Goal: Obtain resource: Obtain resource

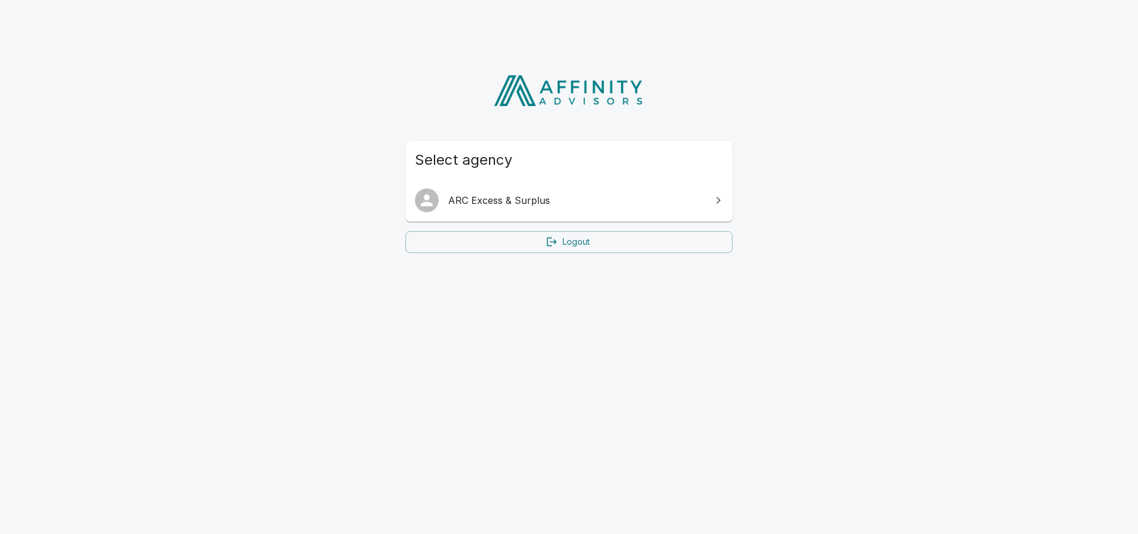
click at [526, 197] on span "ARC Excess & Surplus" at bounding box center [576, 200] width 256 height 14
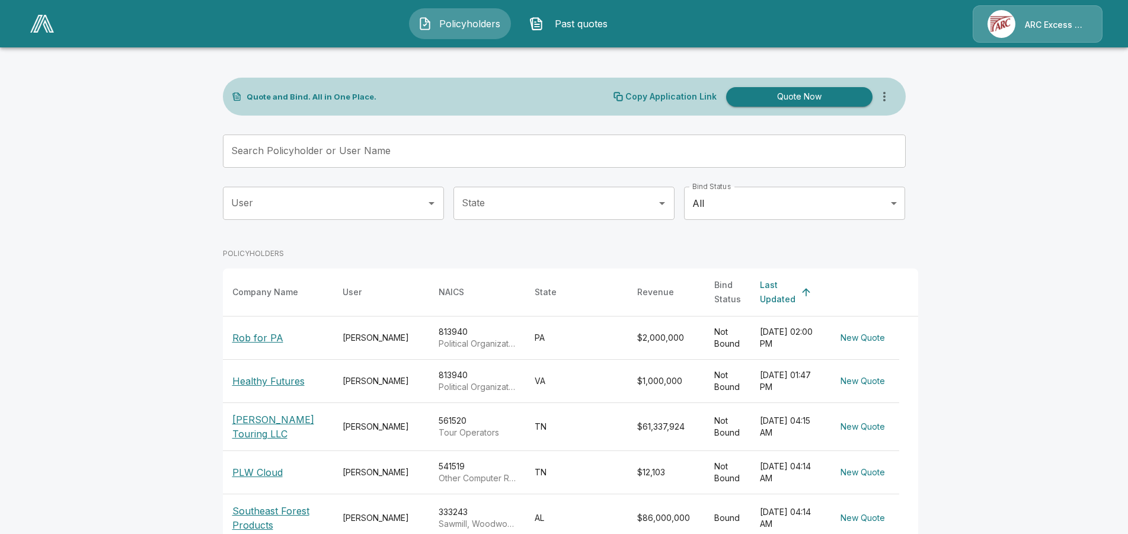
click at [472, 147] on input "Search Policyholder or User Name" at bounding box center [558, 151] width 670 height 33
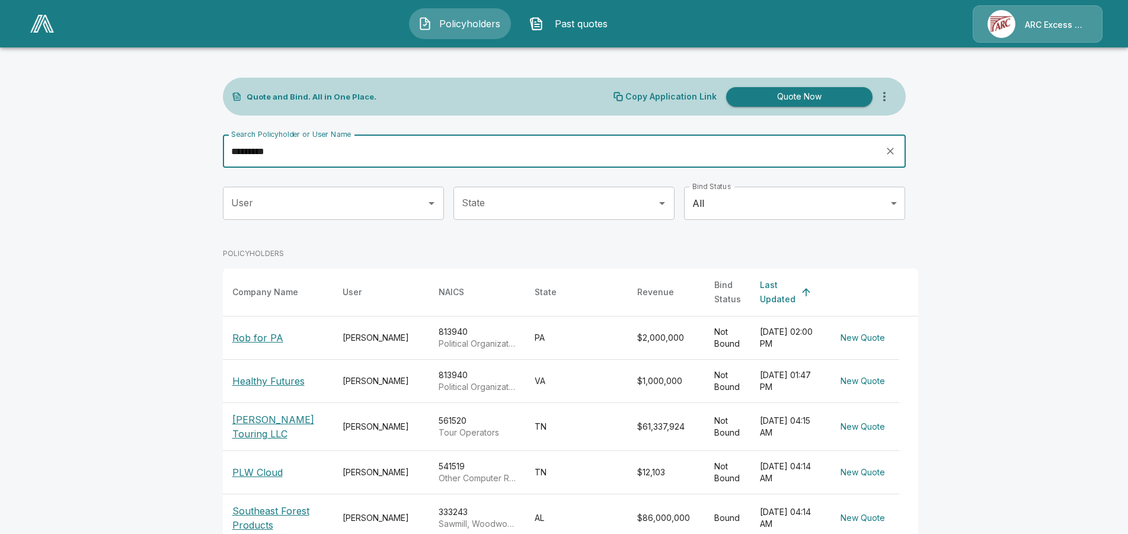
type input "*********"
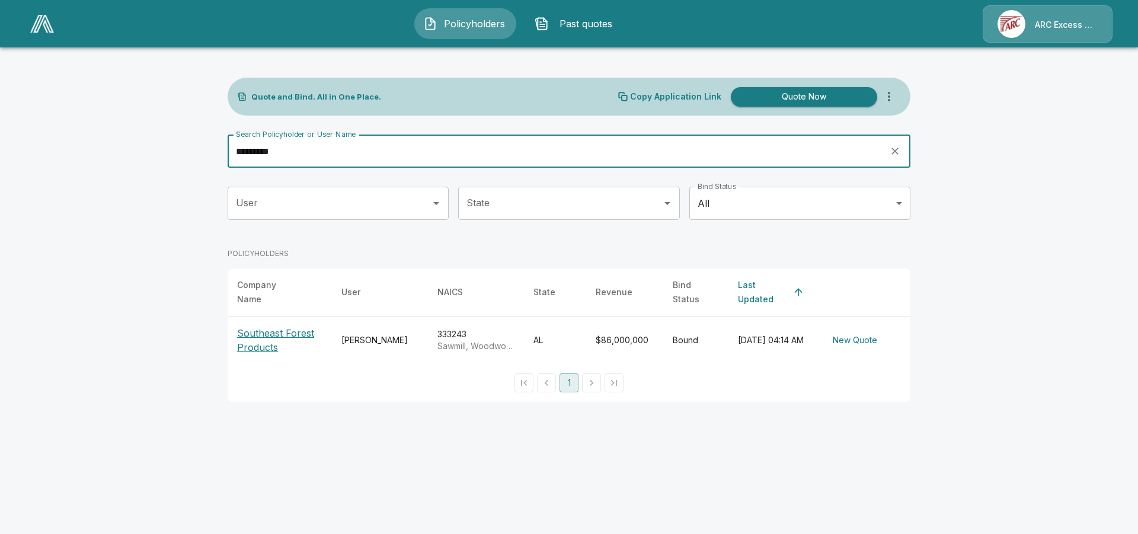
click at [274, 334] on p "Southeast Forest Products" at bounding box center [279, 340] width 85 height 28
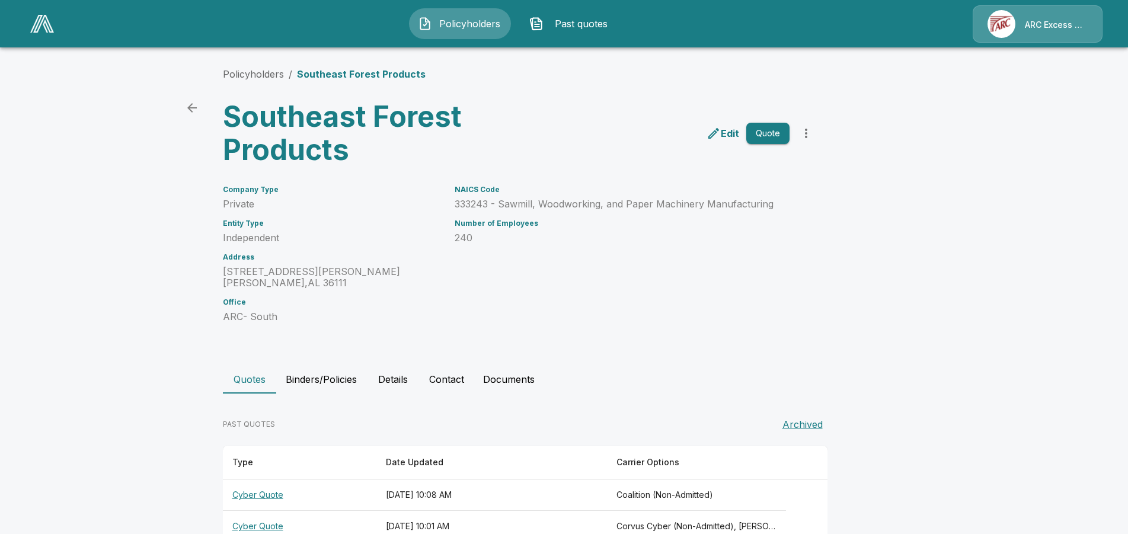
scroll to position [30, 0]
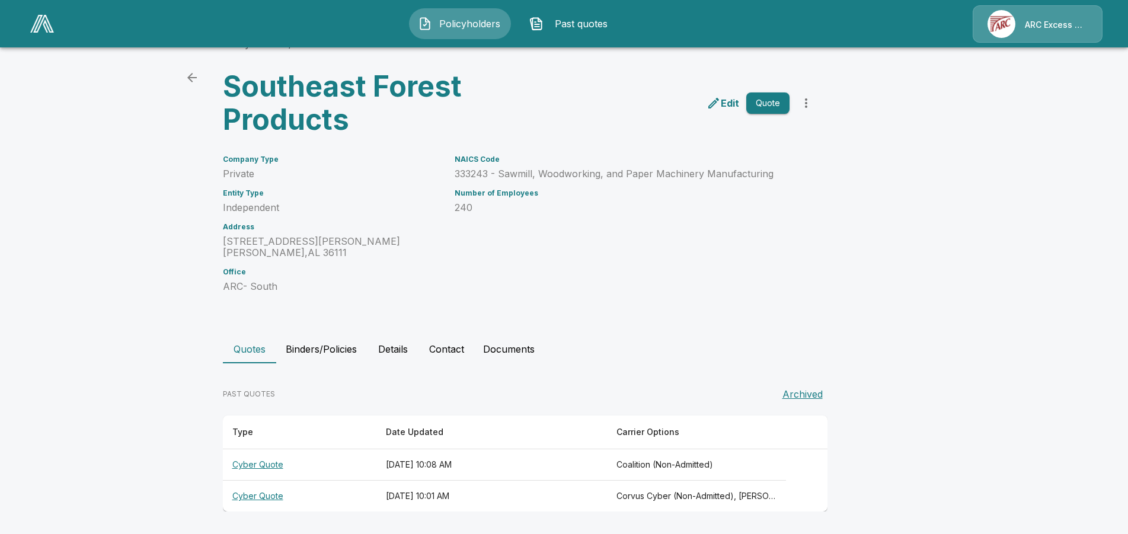
click at [252, 466] on th "Cyber Quote" at bounding box center [299, 464] width 153 height 31
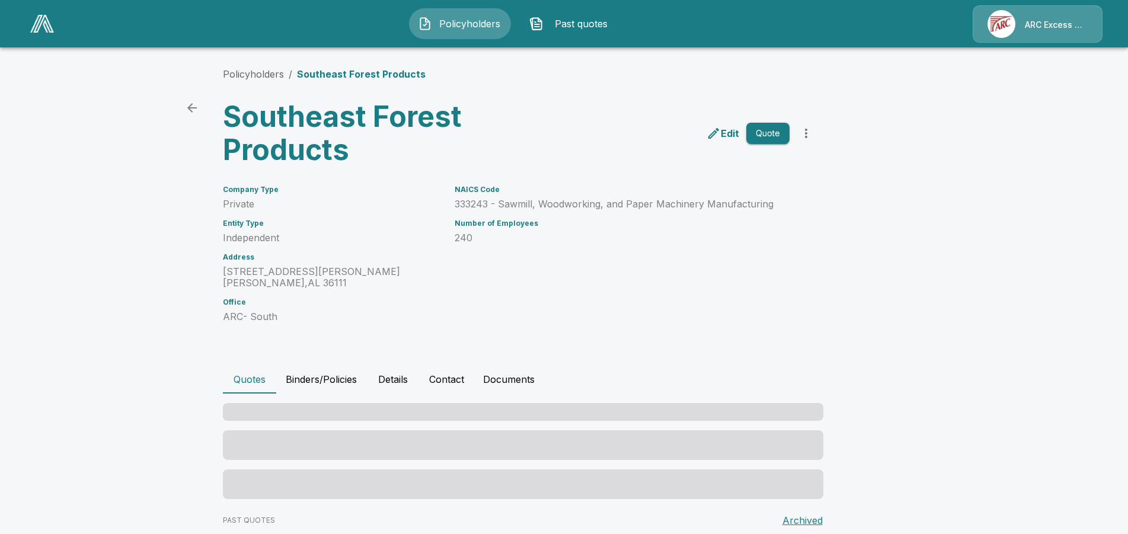
scroll to position [30, 0]
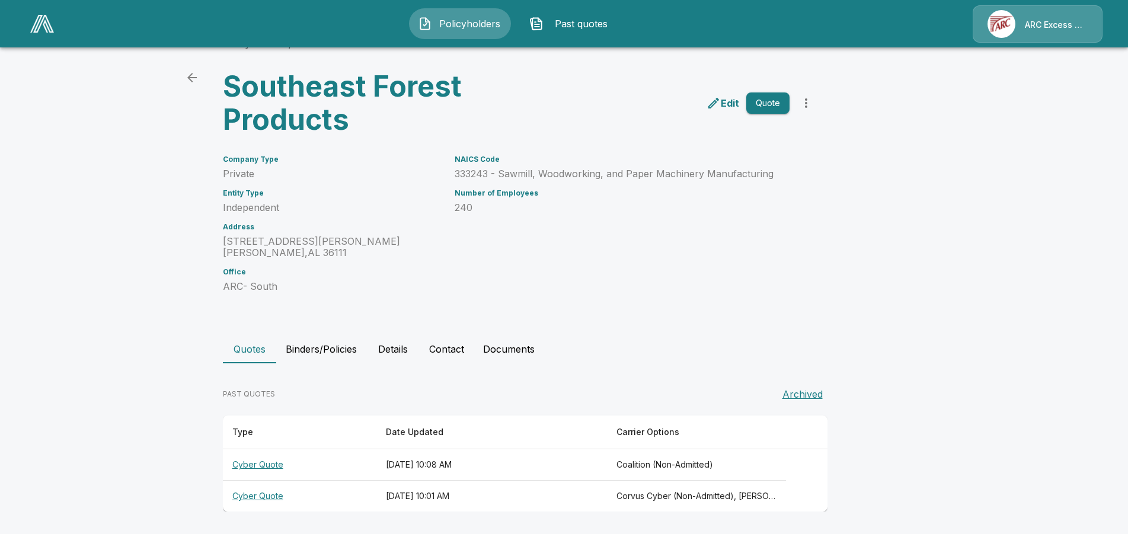
click at [271, 494] on th "Cyber Quote" at bounding box center [299, 496] width 153 height 31
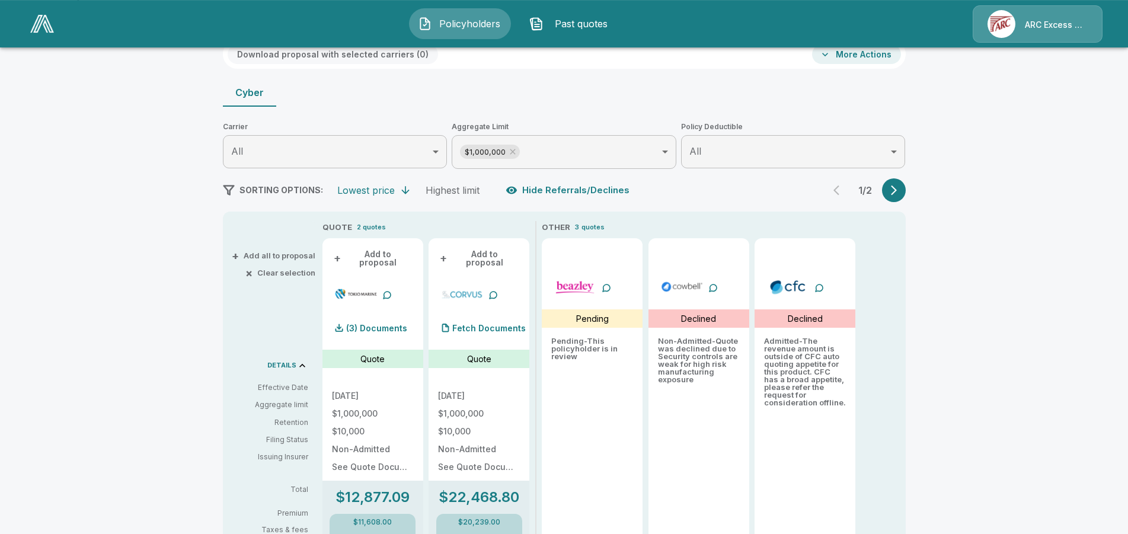
scroll to position [212, 0]
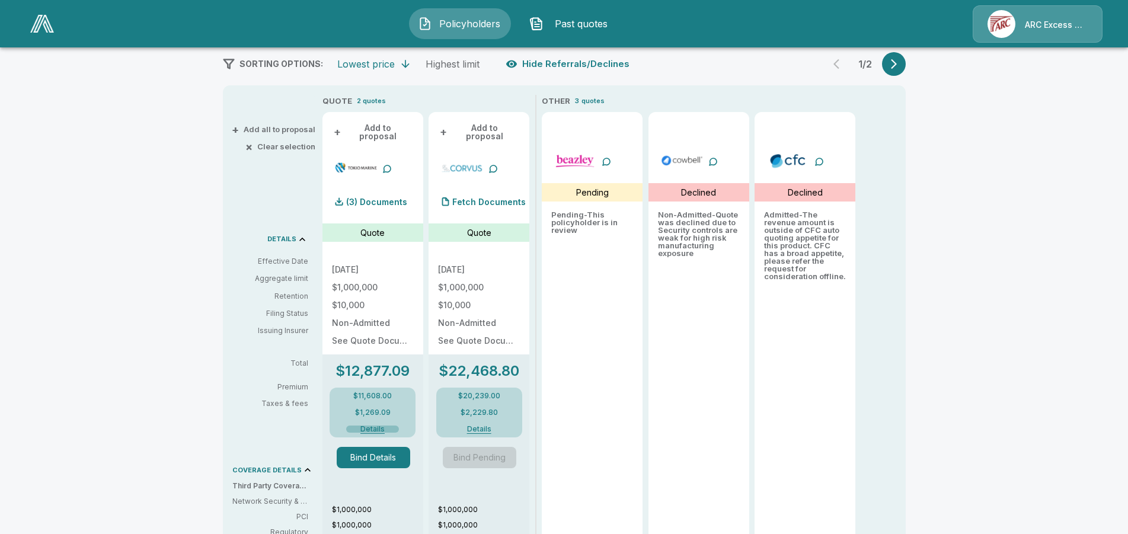
click at [376, 425] on button "Details" at bounding box center [372, 428] width 53 height 7
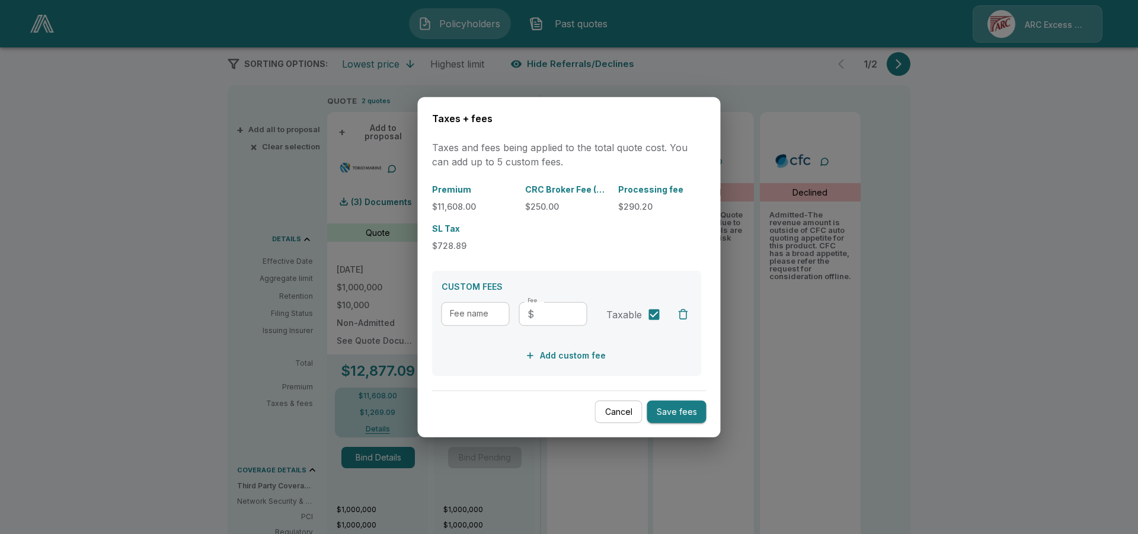
click at [626, 412] on button "Cancel" at bounding box center [618, 411] width 47 height 23
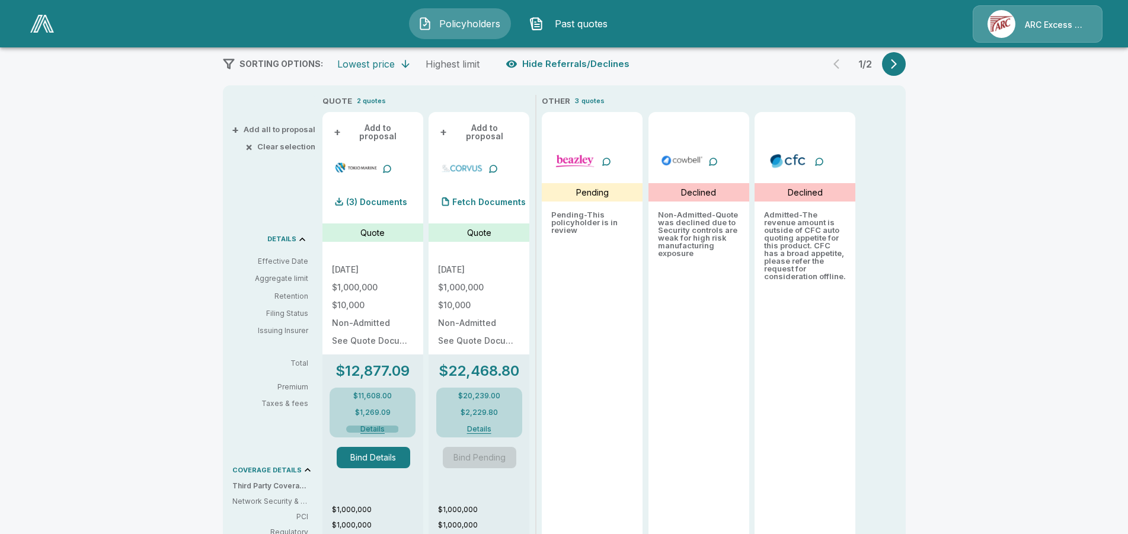
click at [374, 425] on button "Details" at bounding box center [372, 428] width 53 height 7
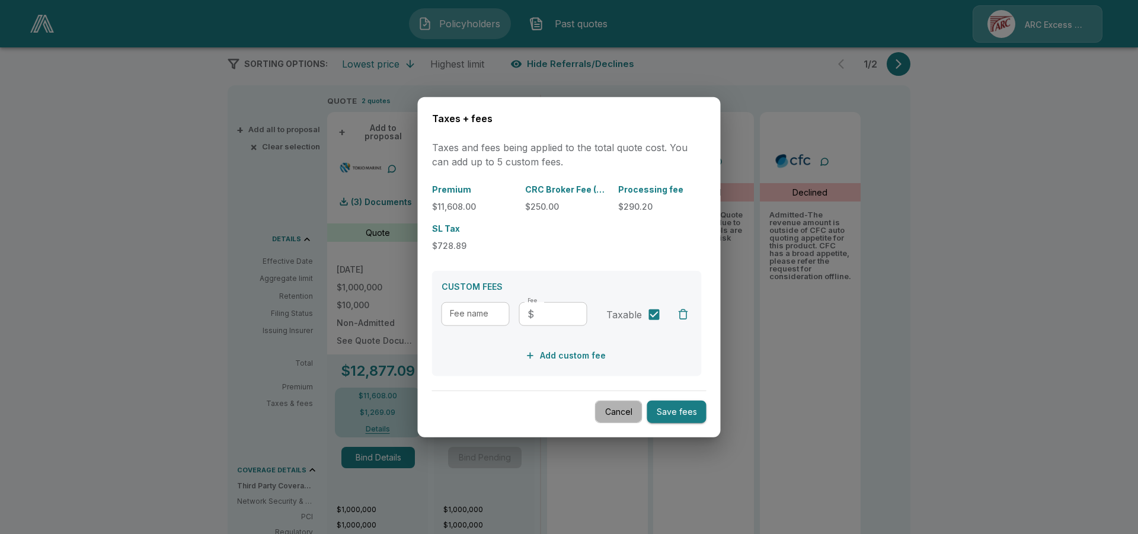
click at [617, 420] on button "Cancel" at bounding box center [618, 411] width 47 height 23
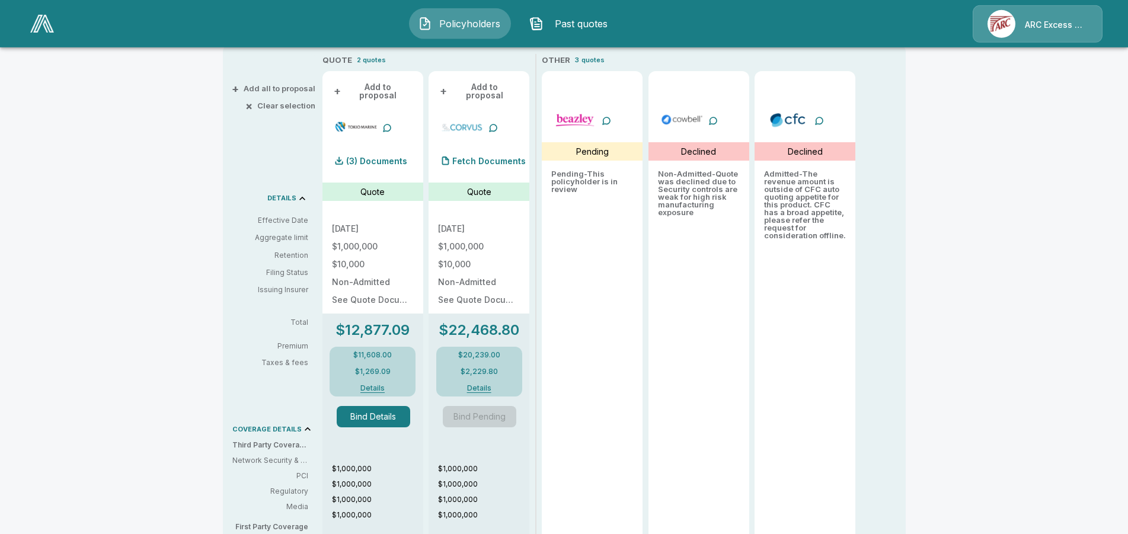
scroll to position [255, 0]
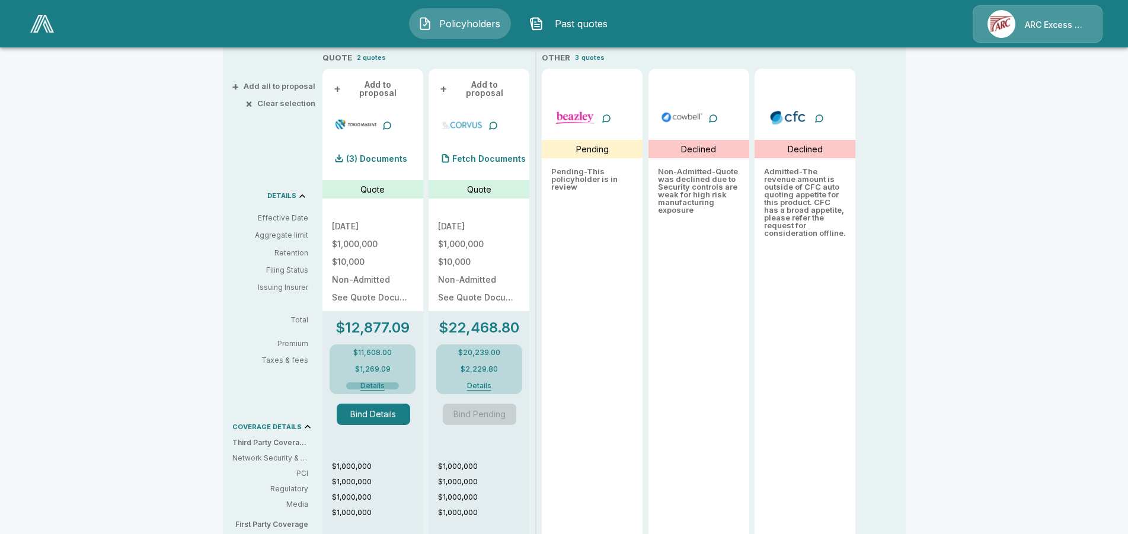
click at [388, 382] on button "Details" at bounding box center [372, 385] width 53 height 7
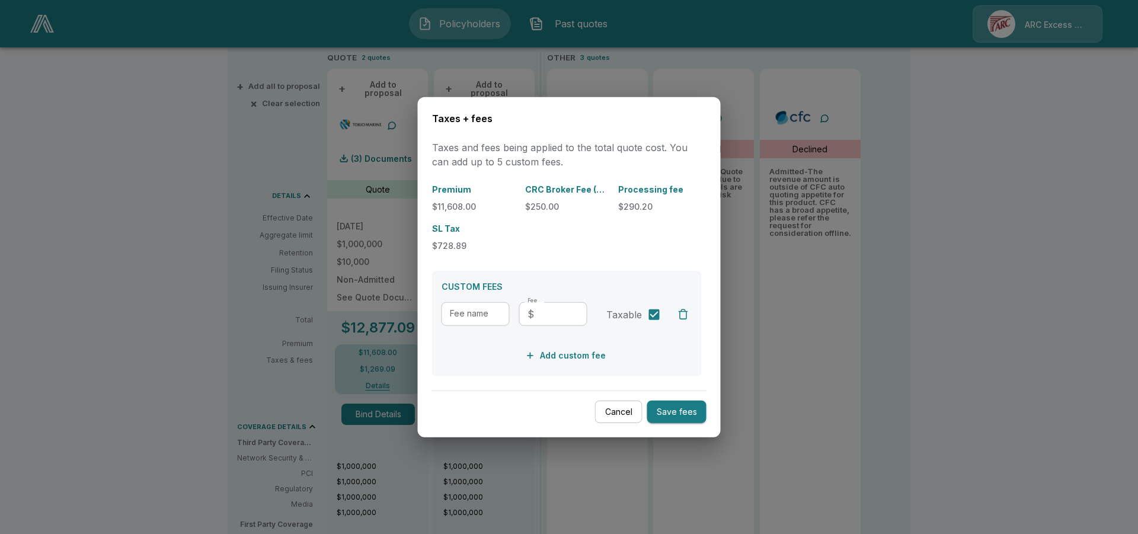
click at [619, 415] on button "Cancel" at bounding box center [618, 411] width 47 height 23
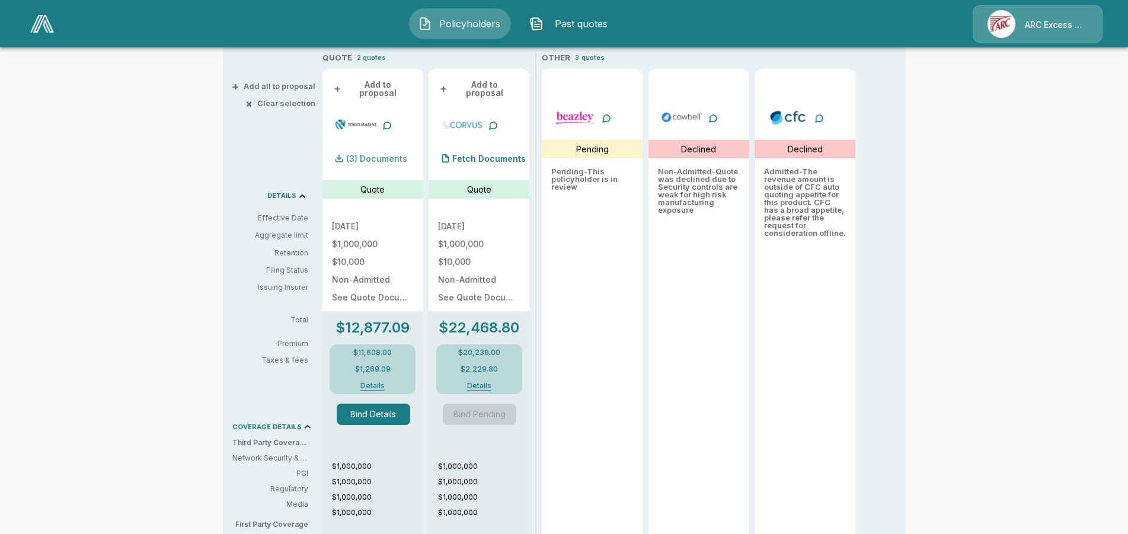
click at [380, 147] on div "(3) Documents" at bounding box center [369, 159] width 75 height 24
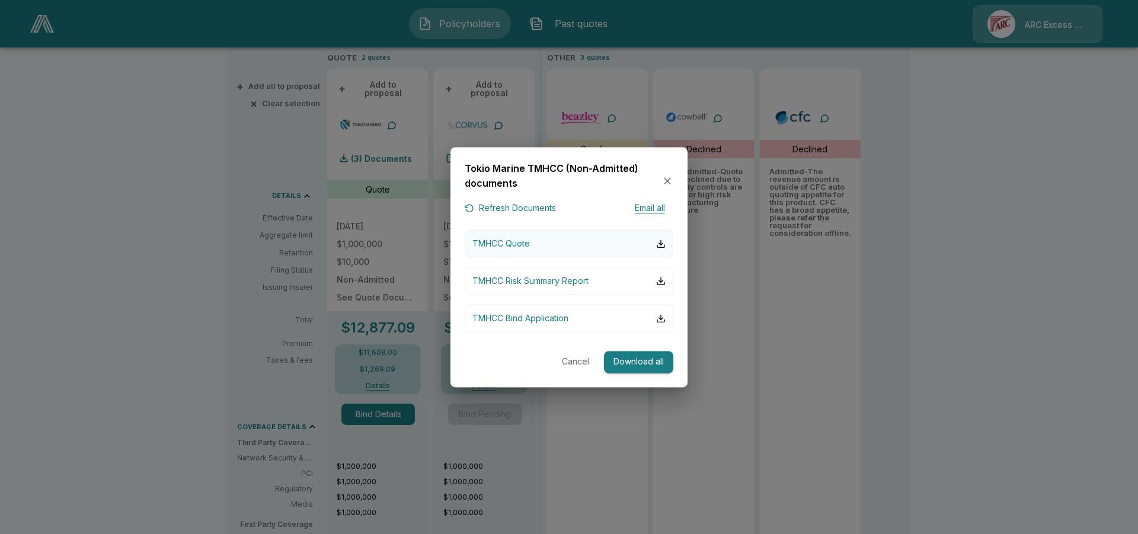
click at [526, 233] on button "TMHCC Quote" at bounding box center [569, 244] width 209 height 28
click at [671, 180] on icon "button" at bounding box center [667, 181] width 12 height 12
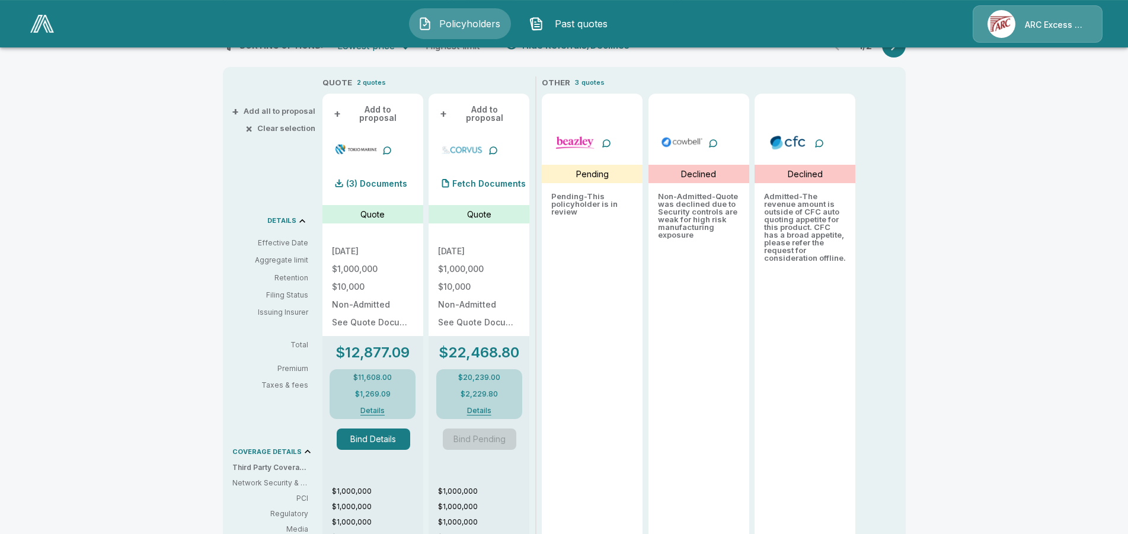
scroll to position [194, 0]
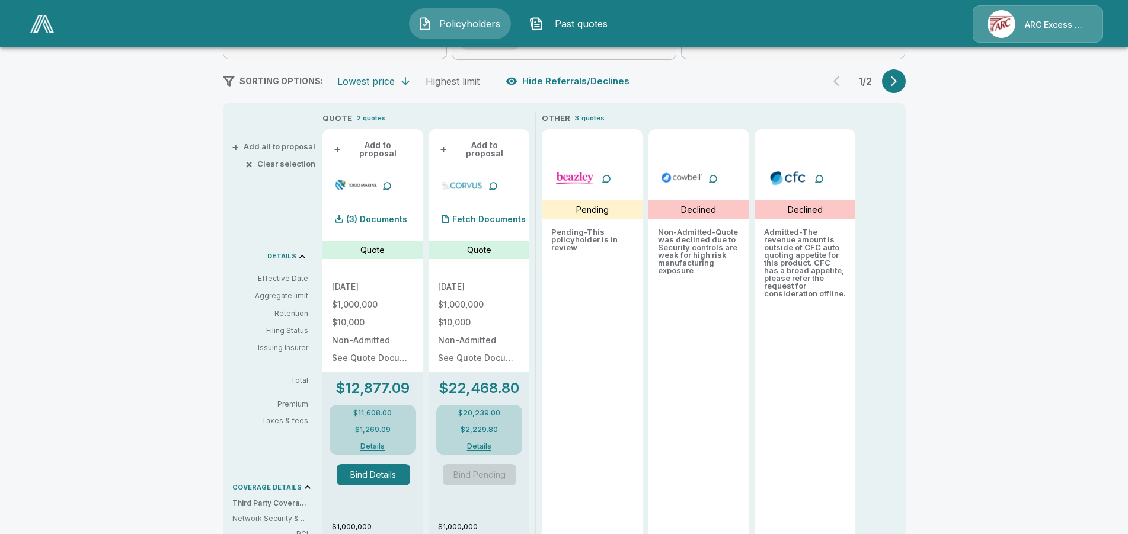
click at [368, 443] on button "Details" at bounding box center [372, 446] width 53 height 7
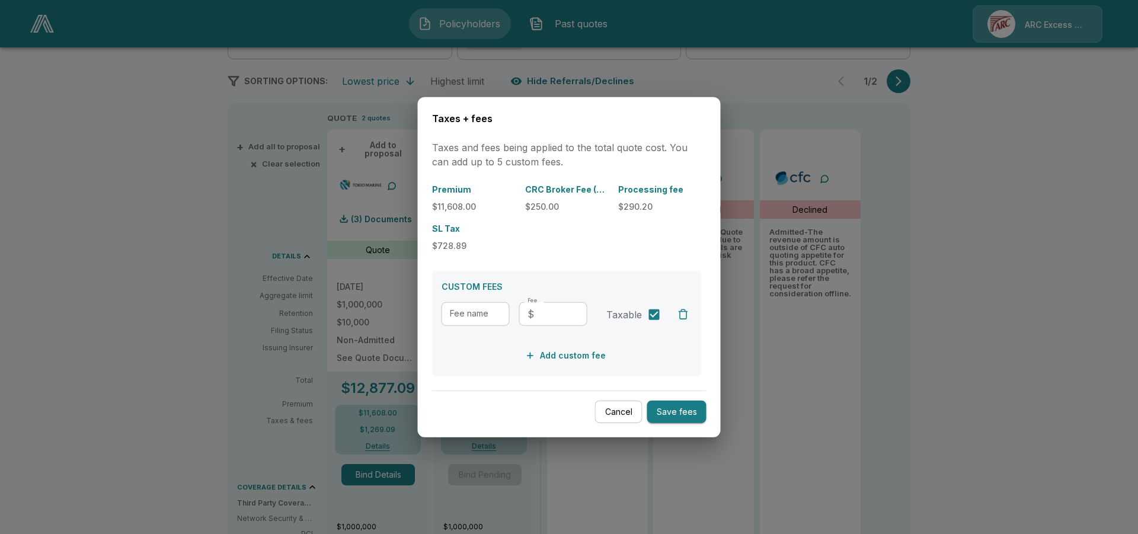
click at [113, 217] on div at bounding box center [569, 267] width 1138 height 534
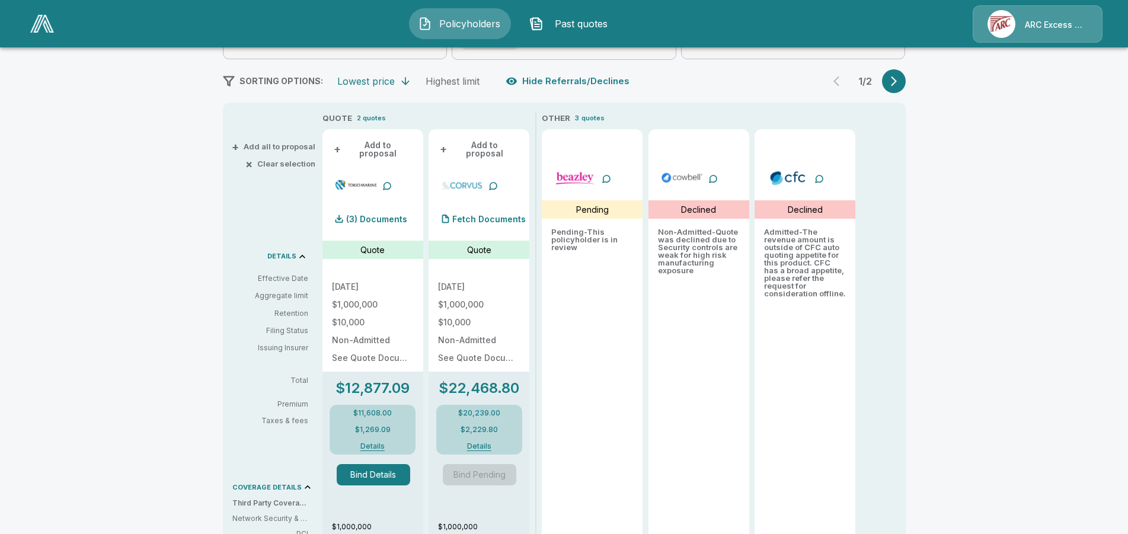
click at [366, 443] on button "Details" at bounding box center [372, 446] width 53 height 7
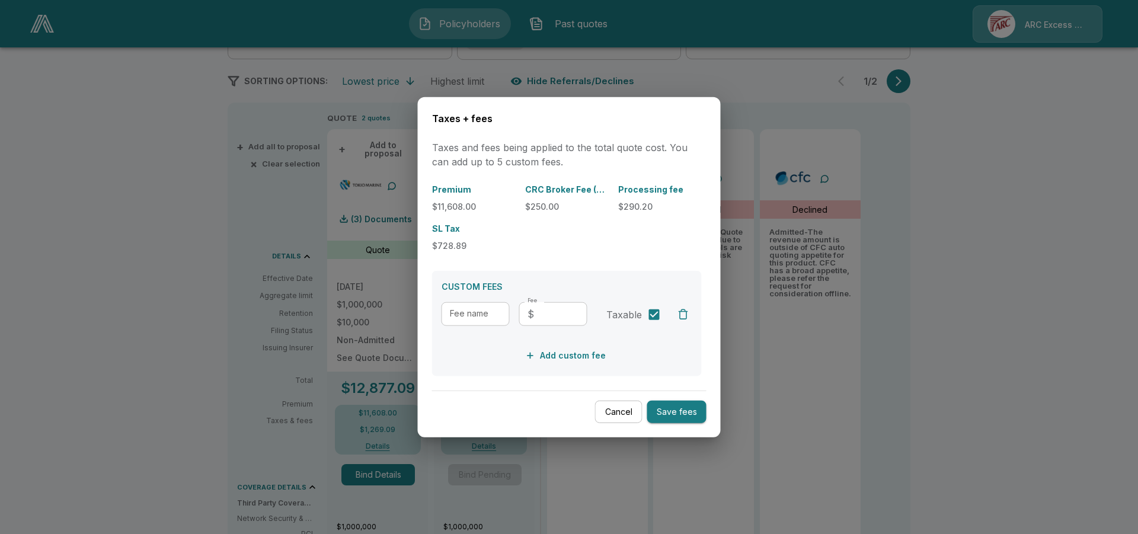
click at [616, 418] on button "Cancel" at bounding box center [618, 411] width 47 height 23
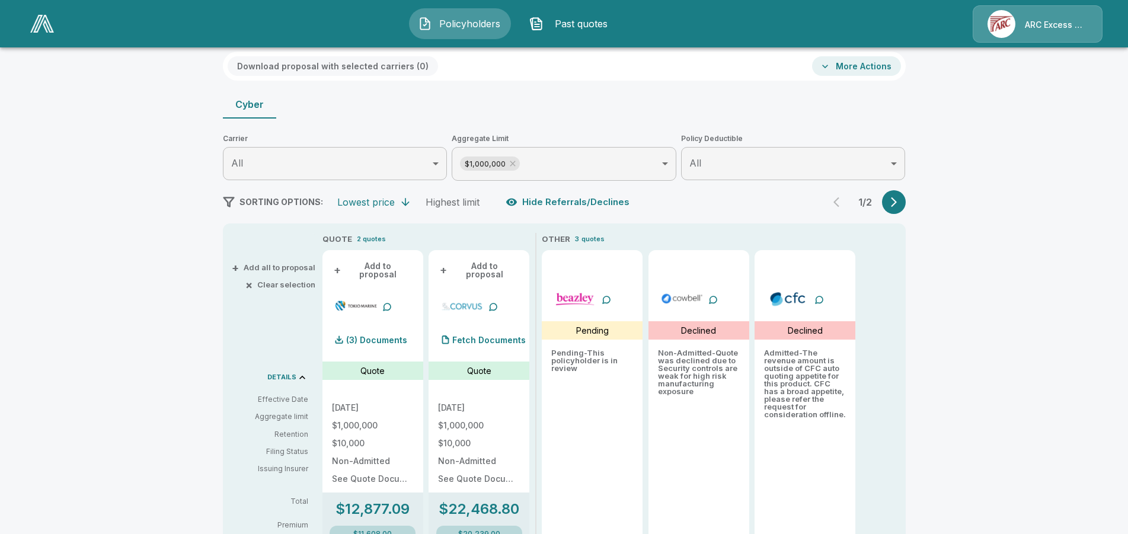
scroll to position [497, 0]
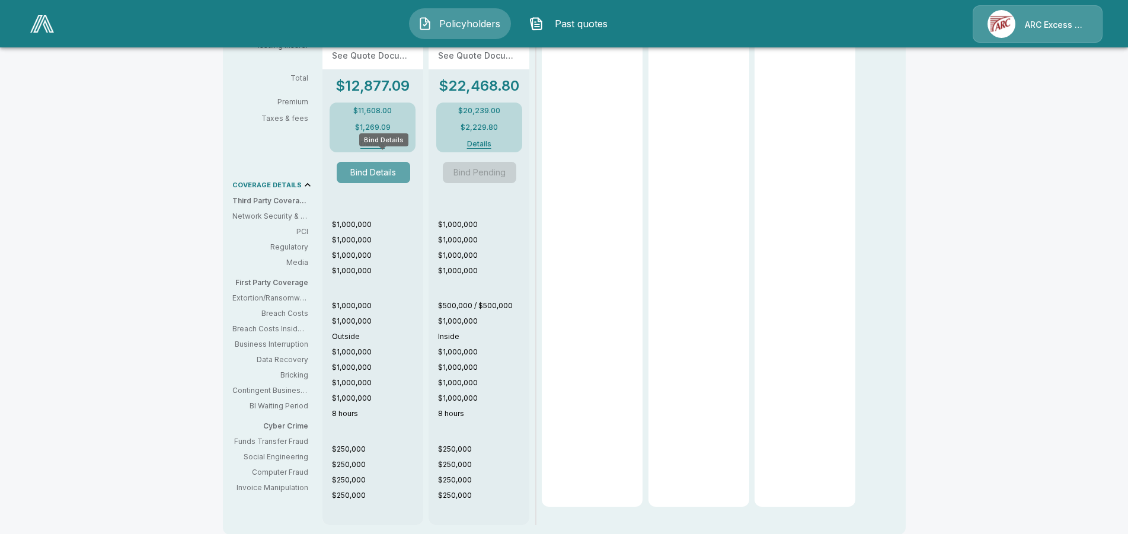
click at [385, 162] on button "Bind Details" at bounding box center [373, 172] width 73 height 21
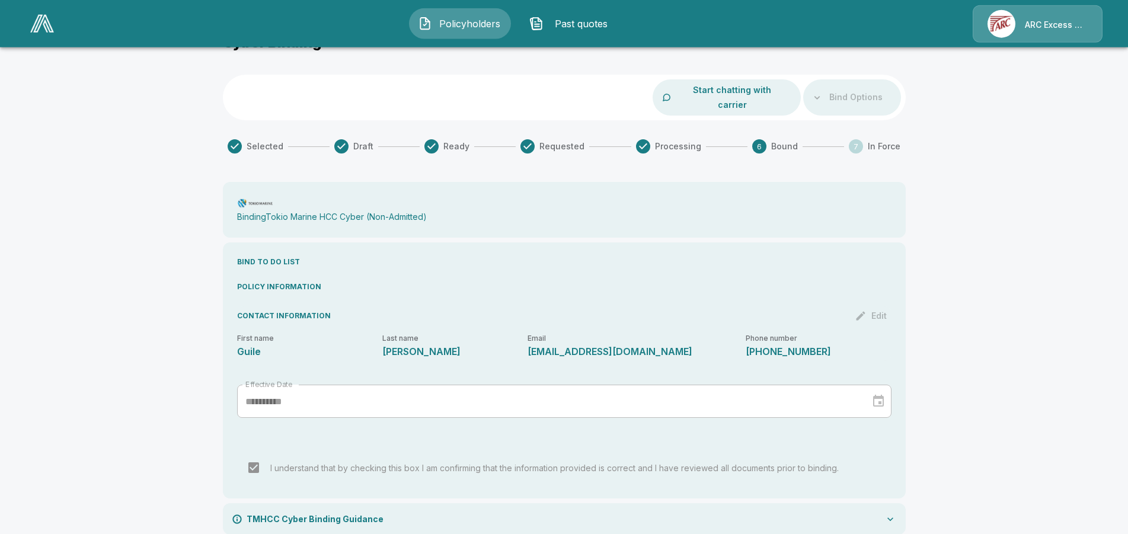
scroll to position [56, 0]
click at [584, 26] on span "Past quotes" at bounding box center [580, 24] width 65 height 14
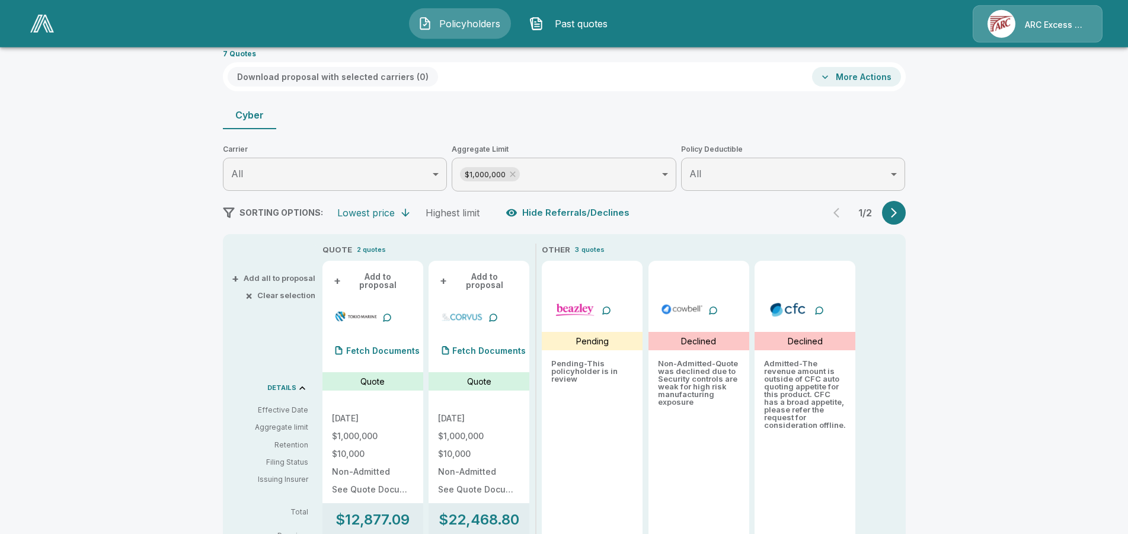
scroll to position [286, 0]
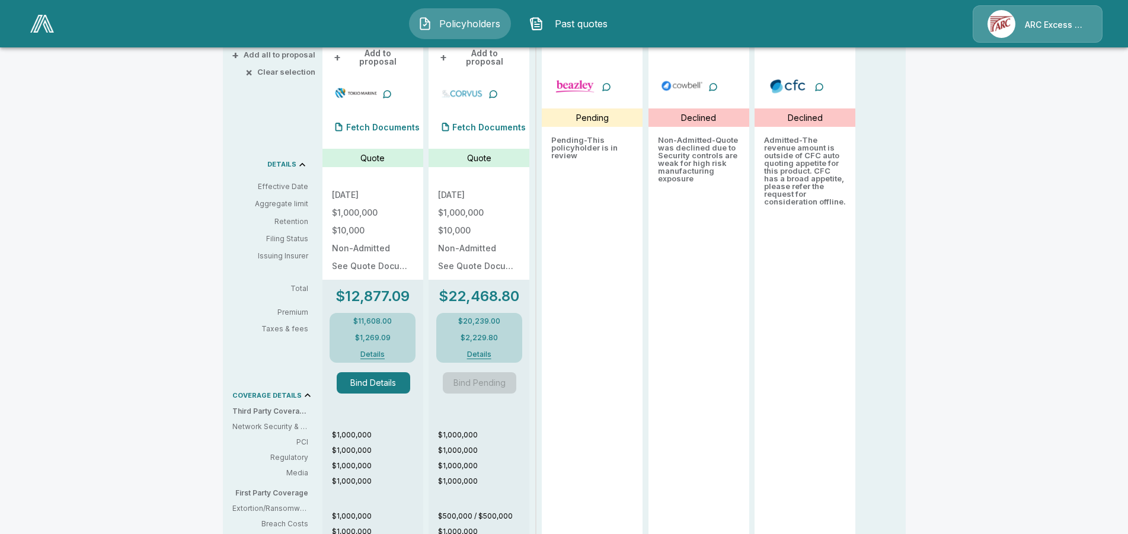
click at [138, 240] on div "Policyholders / Southeast Forest Products / Quote Quote Results Broker Name [PE…" at bounding box center [564, 290] width 1128 height 1041
click at [378, 123] on p "Fetch Documents" at bounding box center [382, 127] width 73 height 8
click at [375, 123] on p "(3) Documents" at bounding box center [376, 127] width 61 height 8
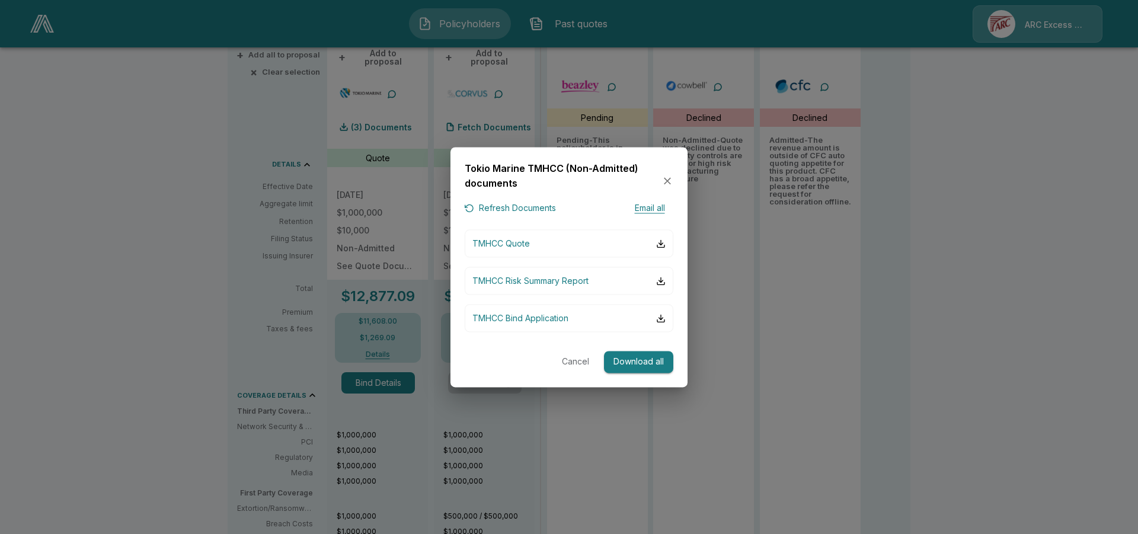
click at [137, 222] on div at bounding box center [569, 267] width 1138 height 534
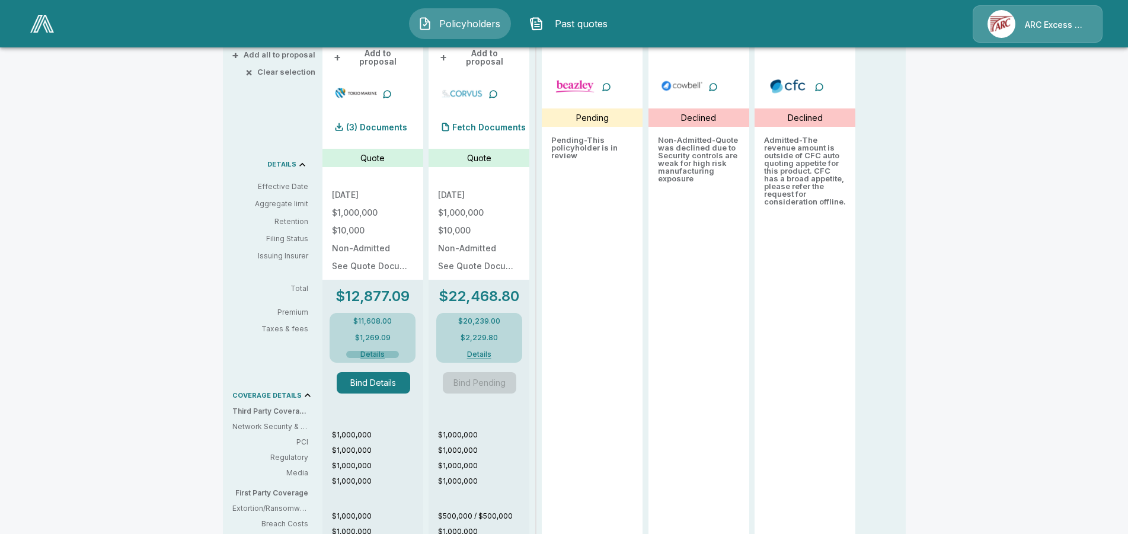
click at [377, 351] on button "Details" at bounding box center [372, 354] width 53 height 7
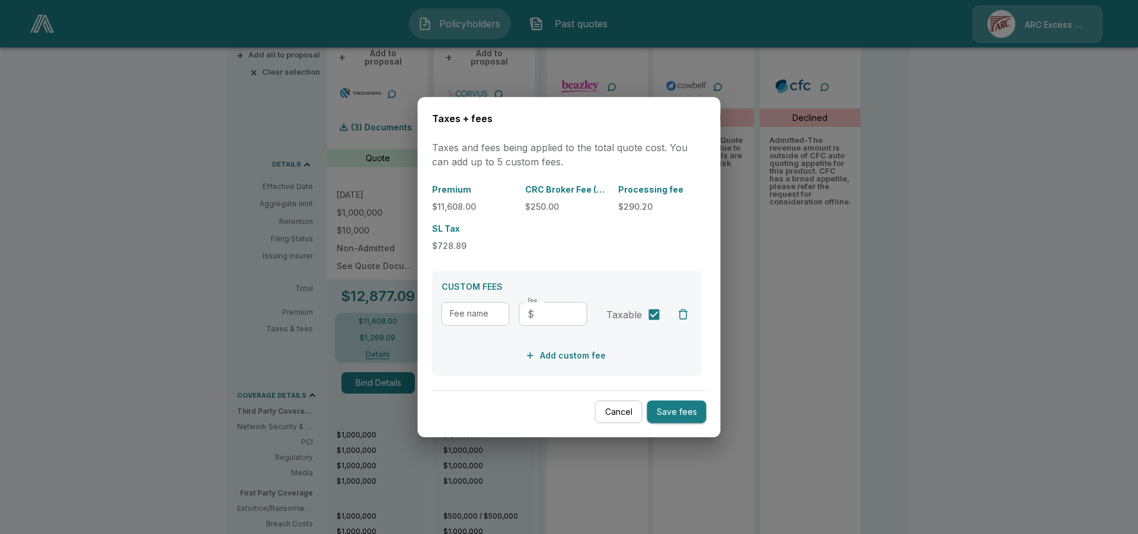
click at [627, 408] on button "Cancel" at bounding box center [618, 411] width 47 height 23
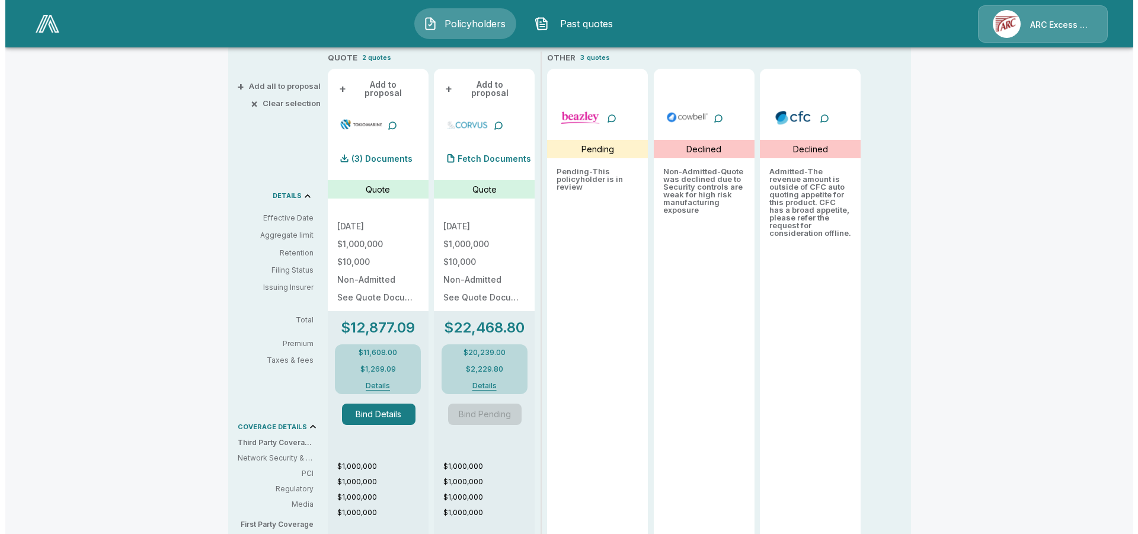
scroll to position [13, 0]
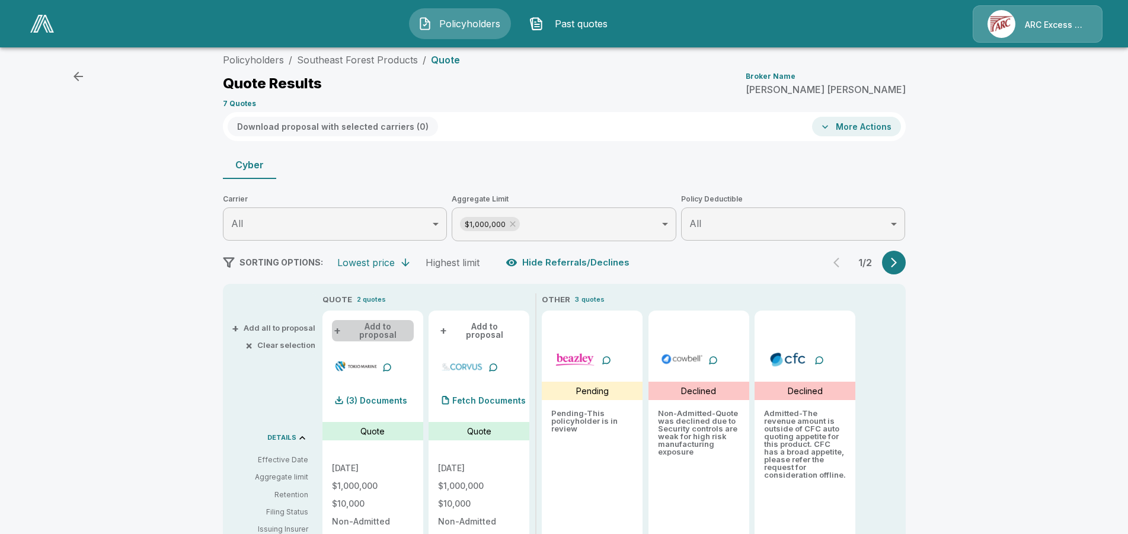
click at [386, 332] on button "+ Add to proposal" at bounding box center [373, 330] width 82 height 21
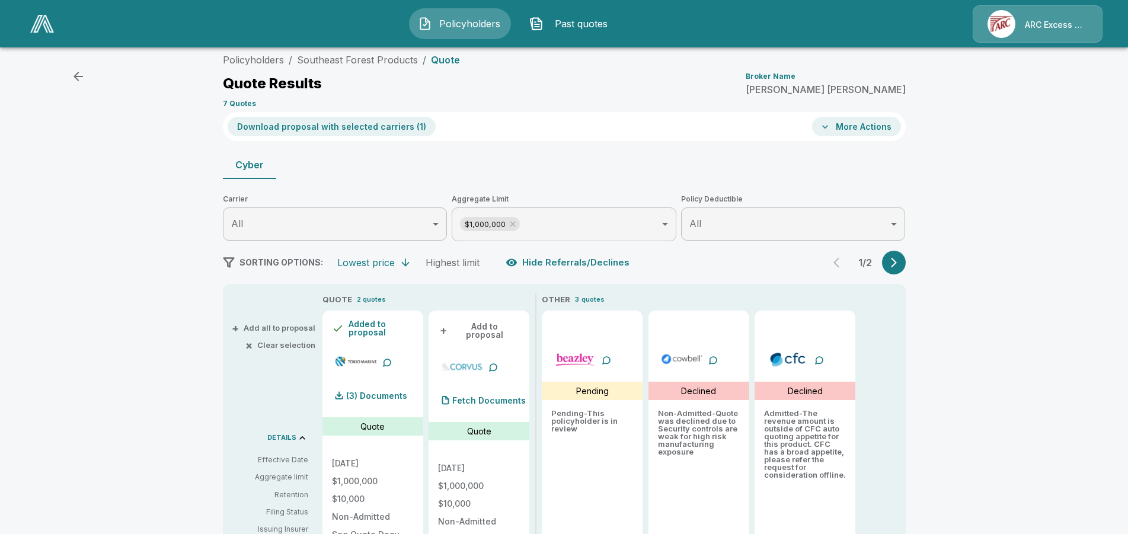
click at [316, 119] on button "Download proposal with selected carriers ( 1 )" at bounding box center [332, 127] width 208 height 20
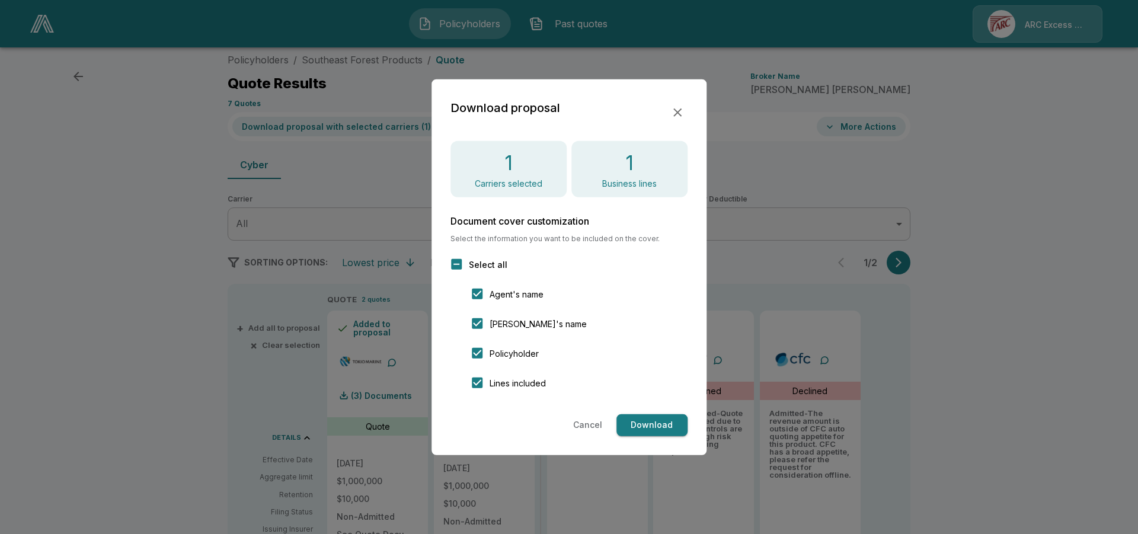
click at [479, 260] on span "Select all" at bounding box center [488, 264] width 39 height 12
click at [658, 425] on button "Download" at bounding box center [651, 425] width 71 height 22
